Goal: Book appointment/travel/reservation

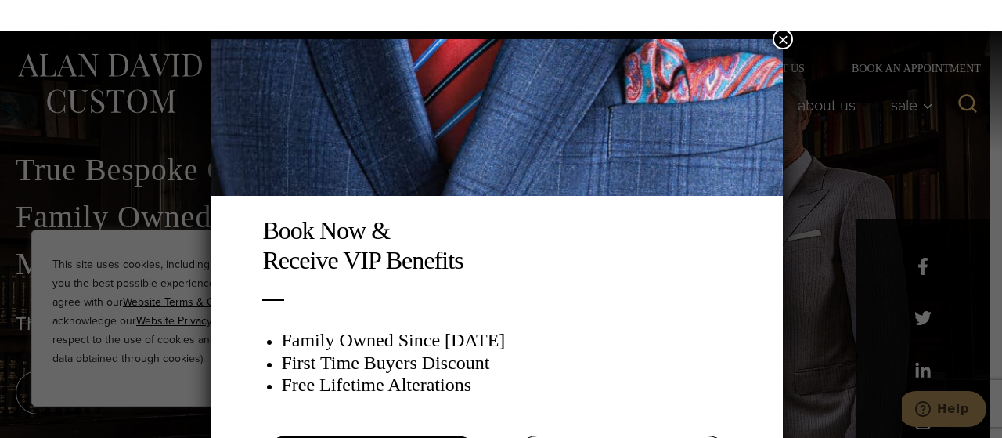
scroll to position [31, 0]
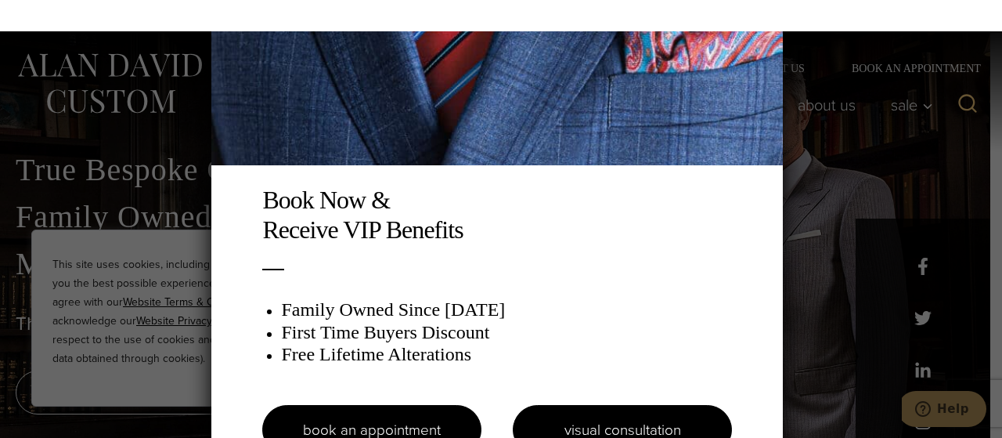
click at [604, 415] on link "visual consultation" at bounding box center [622, 429] width 219 height 49
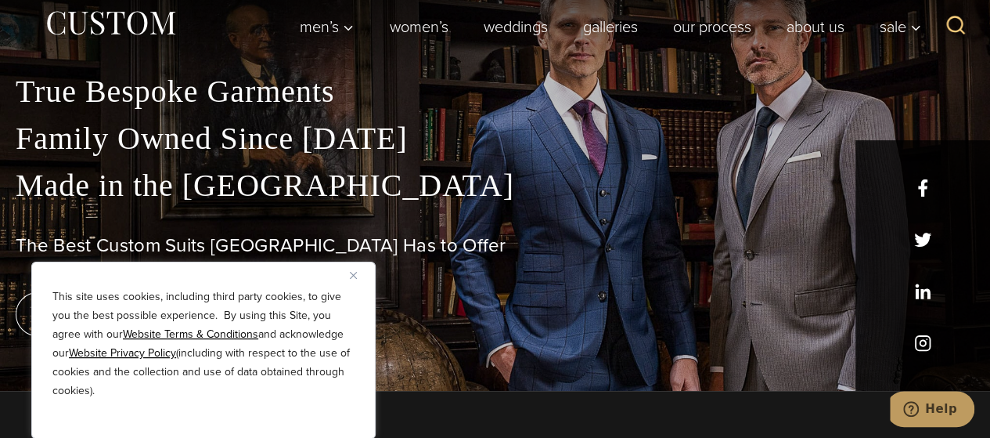
scroll to position [81, 0]
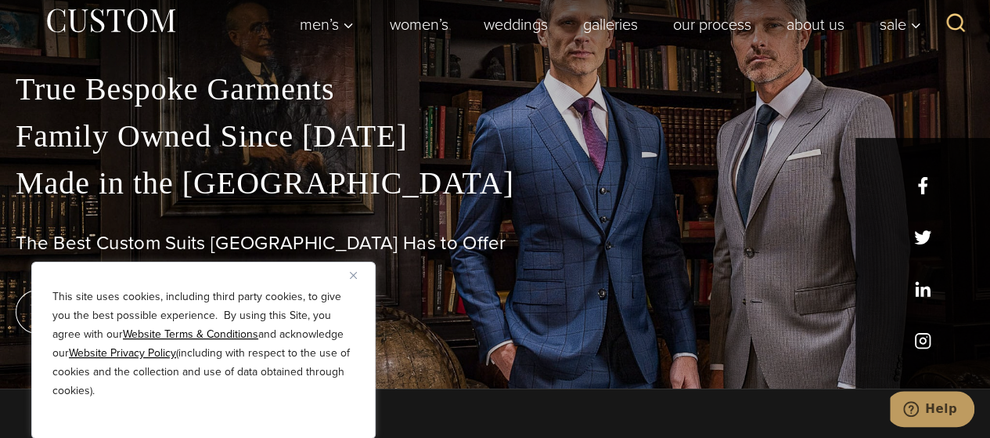
click at [915, 343] on div "True Bespoke Garments Family Owned Since [DATE] Made in [GEOGRAPHIC_DATA] The B…" at bounding box center [495, 227] width 990 height 323
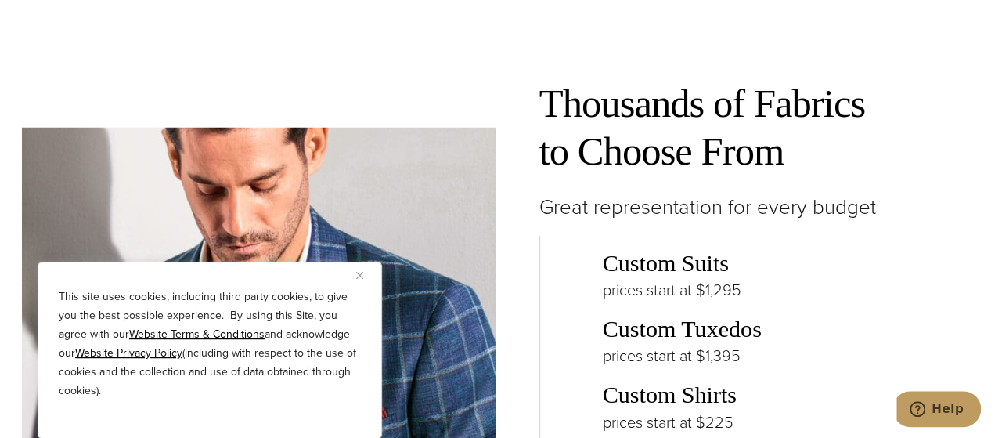
scroll to position [2146, 0]
